Goal: Check status: Check status

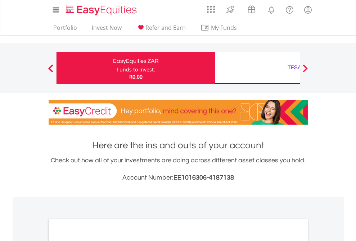
click at [117, 68] on div "Funds to invest:" at bounding box center [136, 69] width 38 height 7
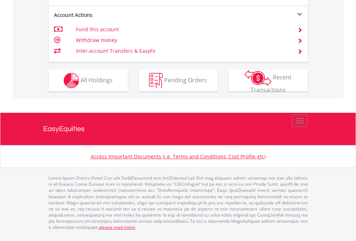
scroll to position [671, 0]
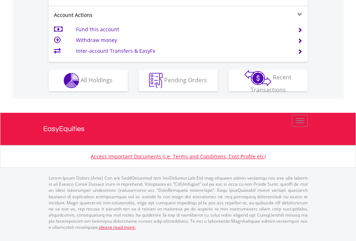
scroll to position [689, 0]
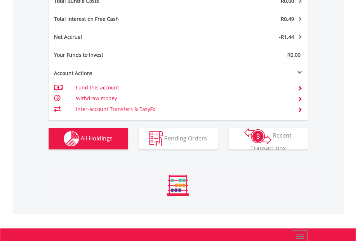
scroll to position [69, 113]
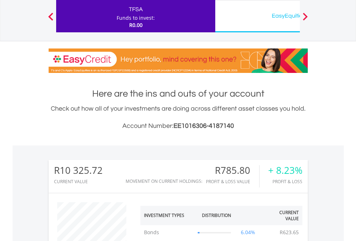
scroll to position [69, 113]
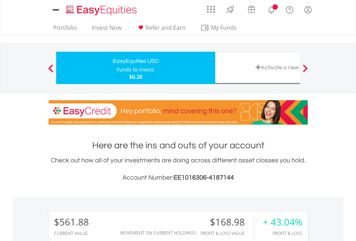
scroll to position [69, 113]
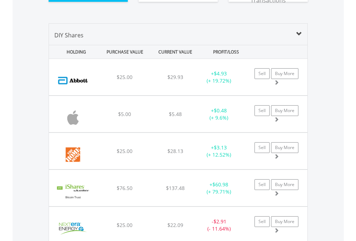
scroll to position [814, 0]
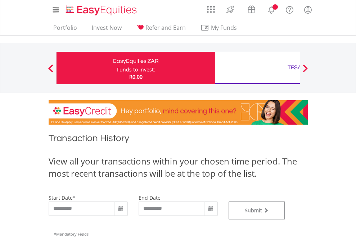
type input "**********"
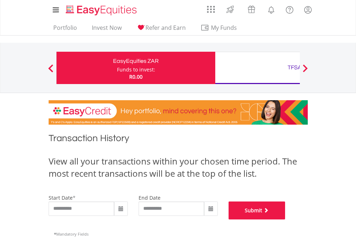
click at [285, 220] on button "Submit" at bounding box center [256, 211] width 57 height 18
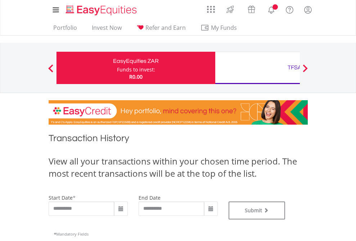
click at [257, 68] on div "TFSA" at bounding box center [294, 68] width 150 height 10
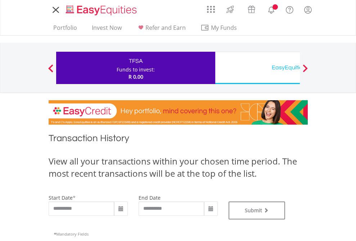
type input "**********"
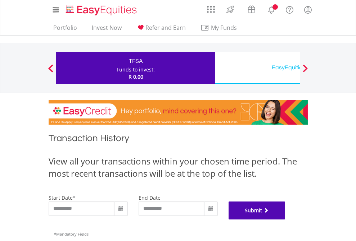
click at [285, 220] on button "Submit" at bounding box center [256, 211] width 57 height 18
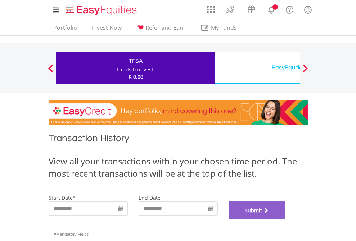
scroll to position [292, 0]
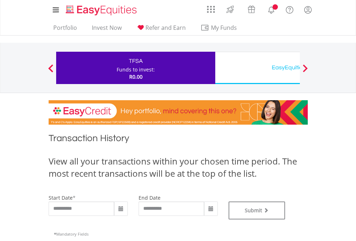
click at [257, 68] on div "EasyEquities USD" at bounding box center [294, 68] width 150 height 10
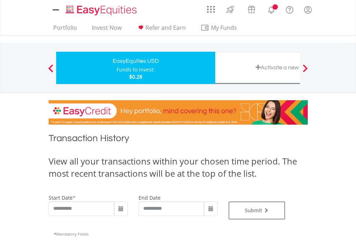
type input "**********"
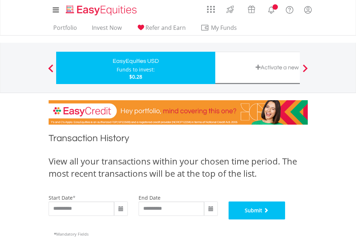
click at [285, 220] on button "Submit" at bounding box center [256, 211] width 57 height 18
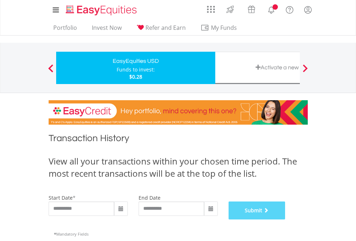
scroll to position [292, 0]
